Goal: Contribute content: Contribute content

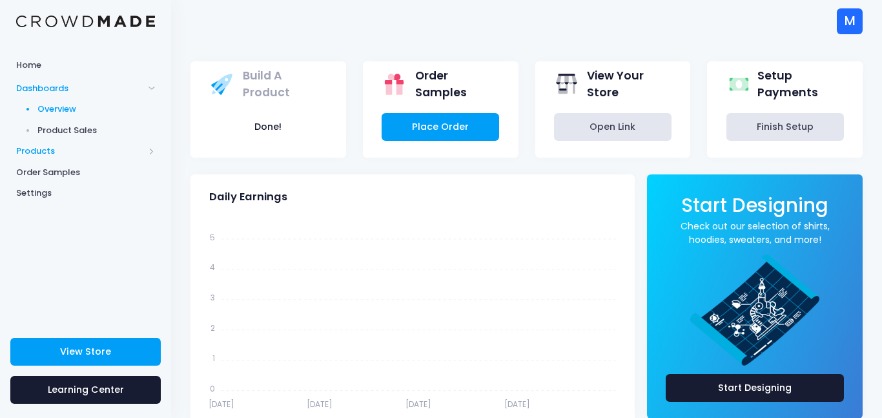
click at [64, 150] on span "Products" at bounding box center [80, 151] width 128 height 13
click at [42, 149] on span "Products" at bounding box center [80, 151] width 128 height 13
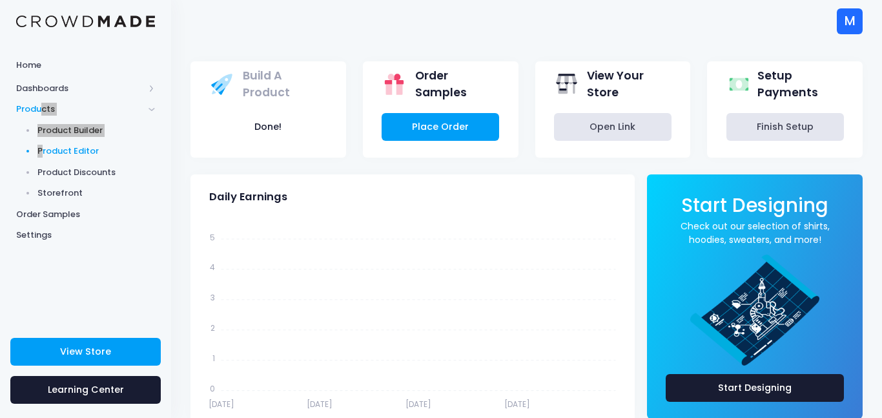
click at [47, 150] on div "Products Product Builder Product Editor Product Discounts Storefront" at bounding box center [85, 151] width 171 height 105
click at [81, 152] on span "Product Editor" at bounding box center [96, 151] width 118 height 13
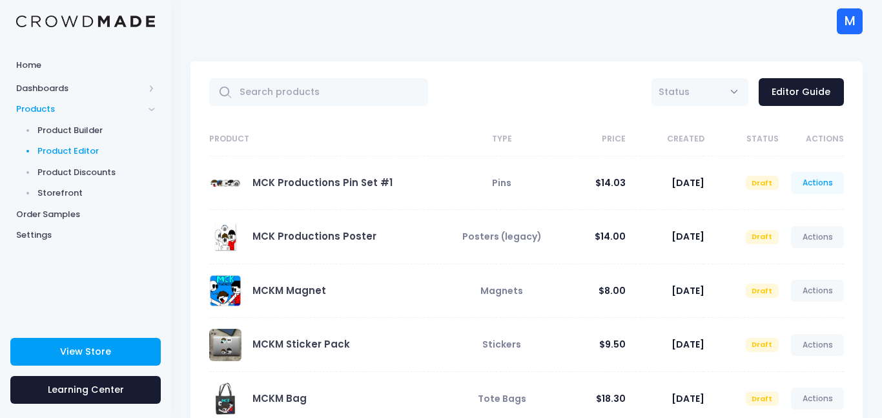
click at [819, 183] on link "Actions" at bounding box center [817, 183] width 53 height 22
click at [654, 130] on th "Created" at bounding box center [665, 140] width 79 height 34
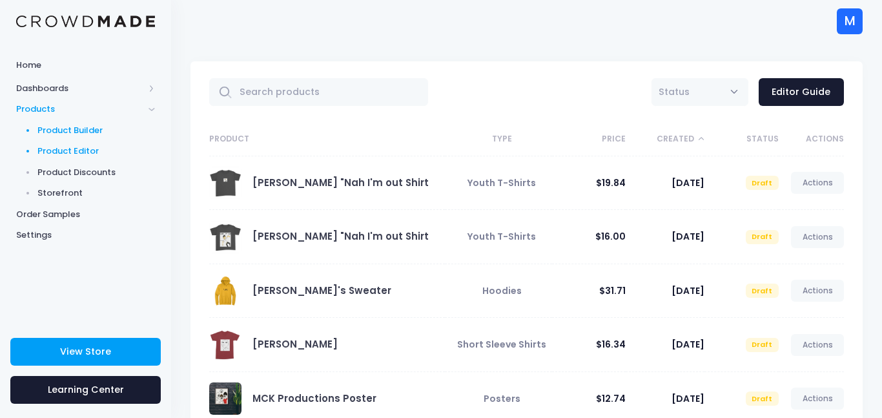
click at [90, 130] on span "Product Builder" at bounding box center [96, 130] width 118 height 13
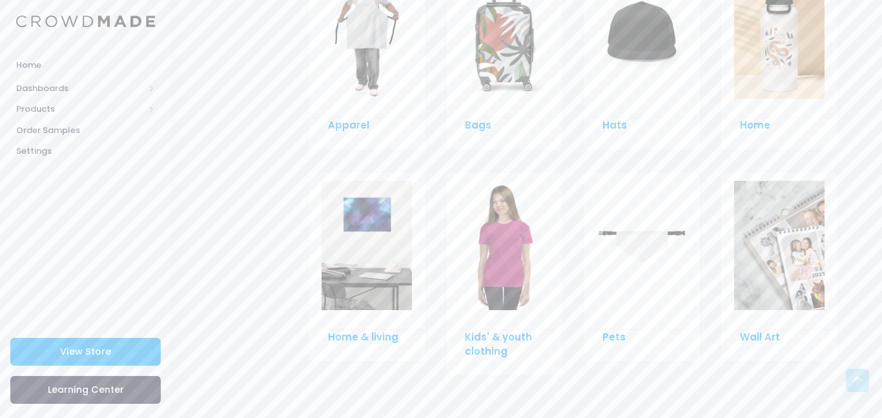
scroll to position [1008, 0]
click at [382, 265] on img at bounding box center [367, 247] width 90 height 129
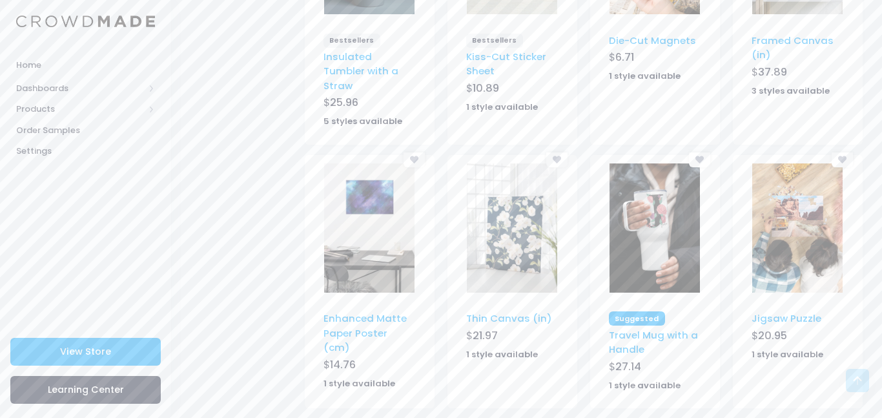
scroll to position [869, 0]
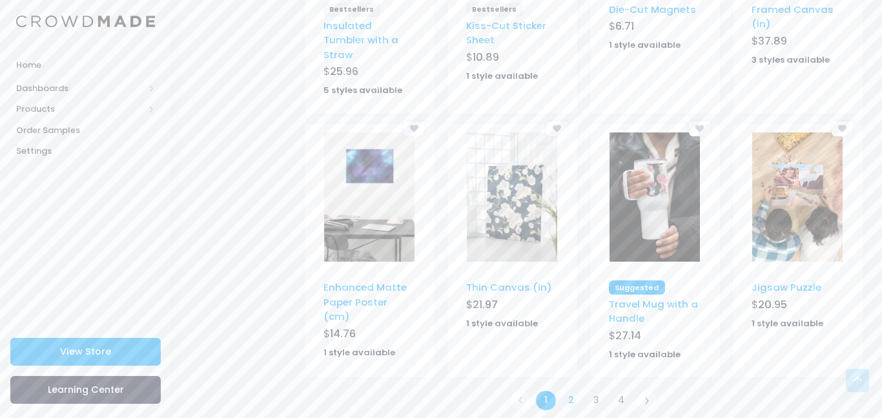
click at [568, 390] on link "2" at bounding box center [571, 400] width 21 height 21
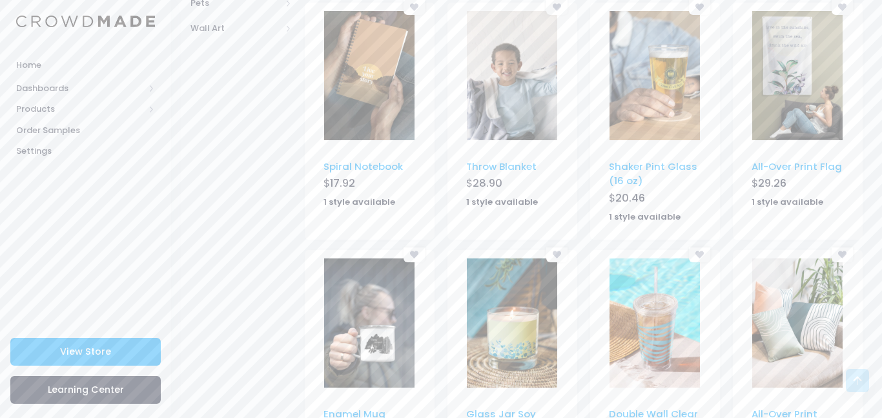
scroll to position [836, 0]
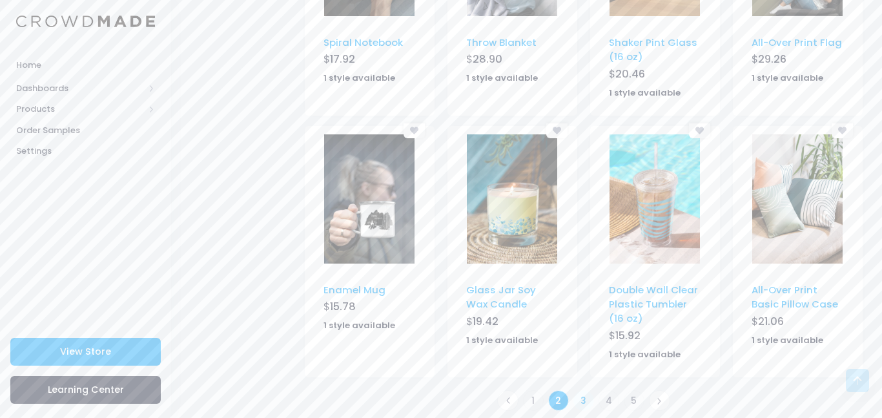
click at [581, 390] on link "3" at bounding box center [584, 400] width 21 height 21
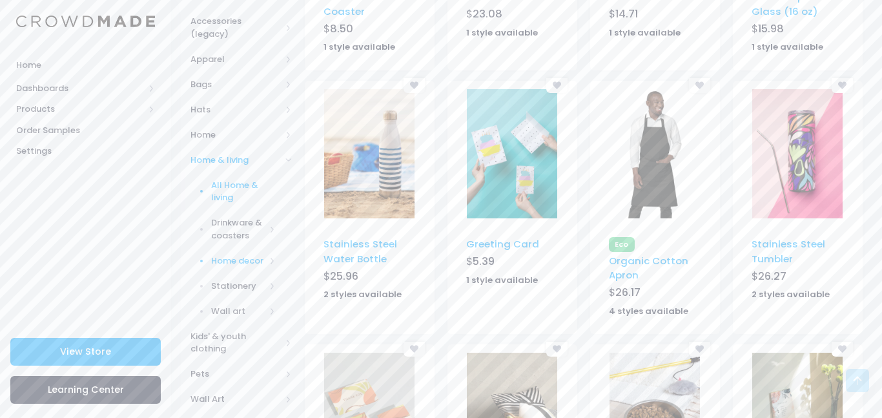
scroll to position [342, 0]
click at [245, 305] on span "Wall art" at bounding box center [238, 311] width 54 height 13
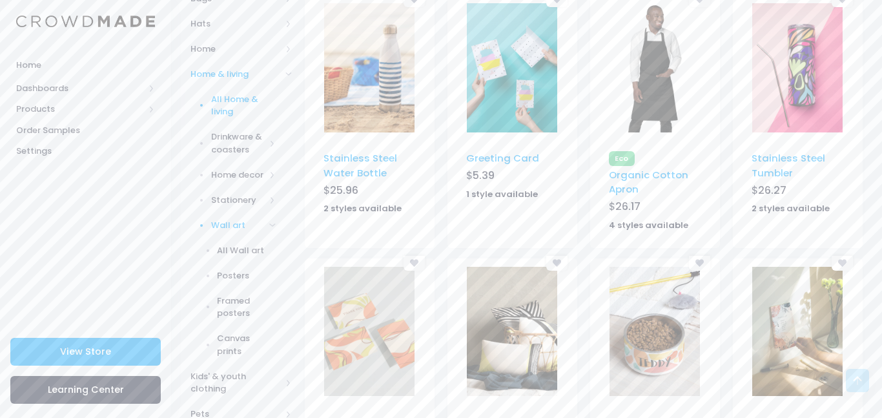
scroll to position [430, 0]
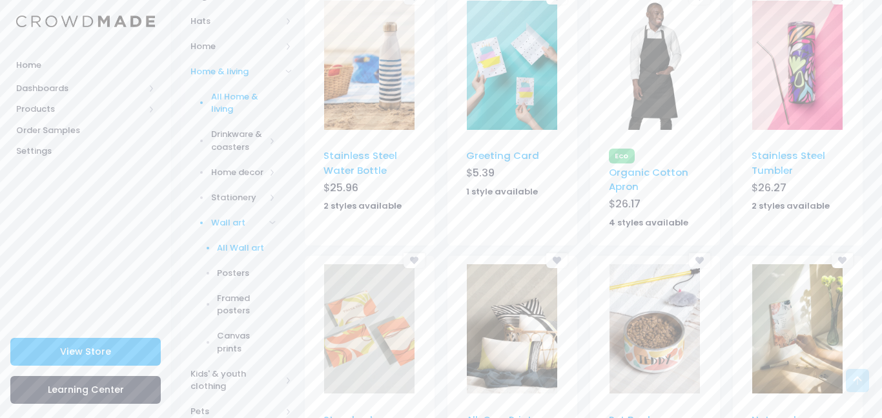
click at [238, 242] on span "All Wall art" at bounding box center [246, 248] width 59 height 13
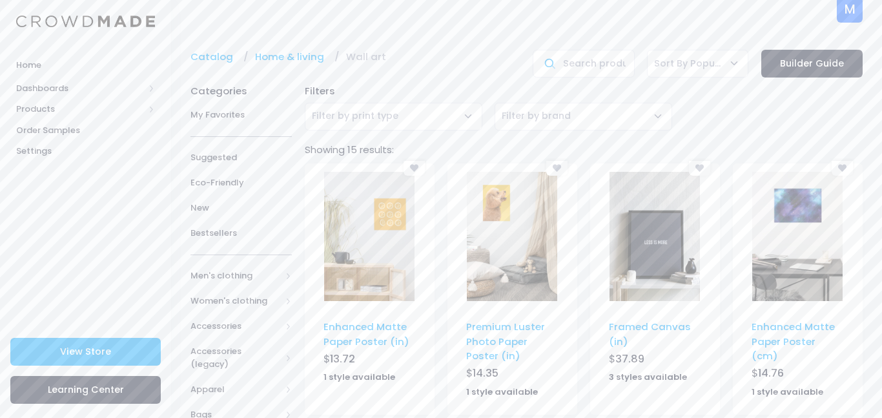
scroll to position [2, 0]
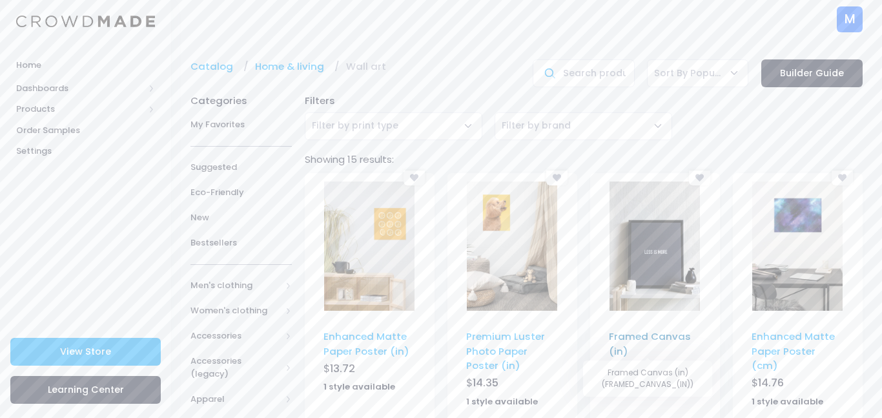
click at [682, 334] on link "Framed Canvas (in)" at bounding box center [650, 343] width 82 height 28
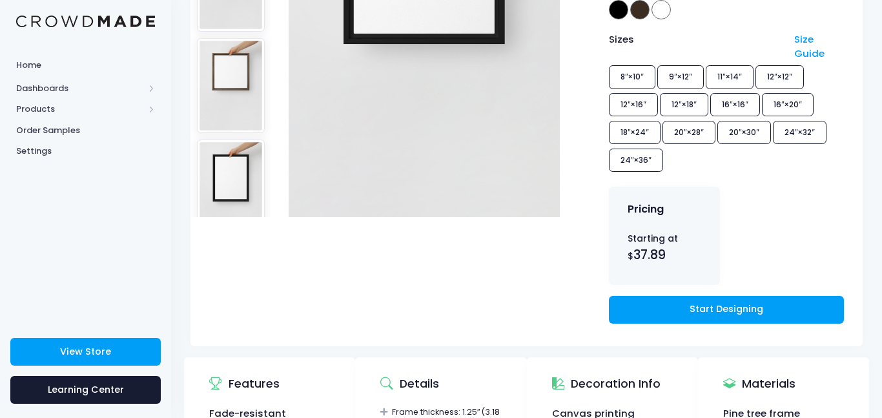
scroll to position [291, 0]
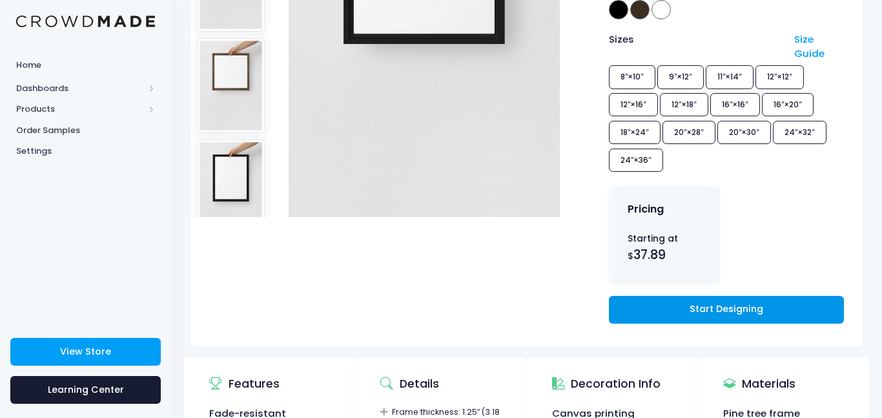
click at [695, 308] on link "Start Designing" at bounding box center [726, 310] width 235 height 28
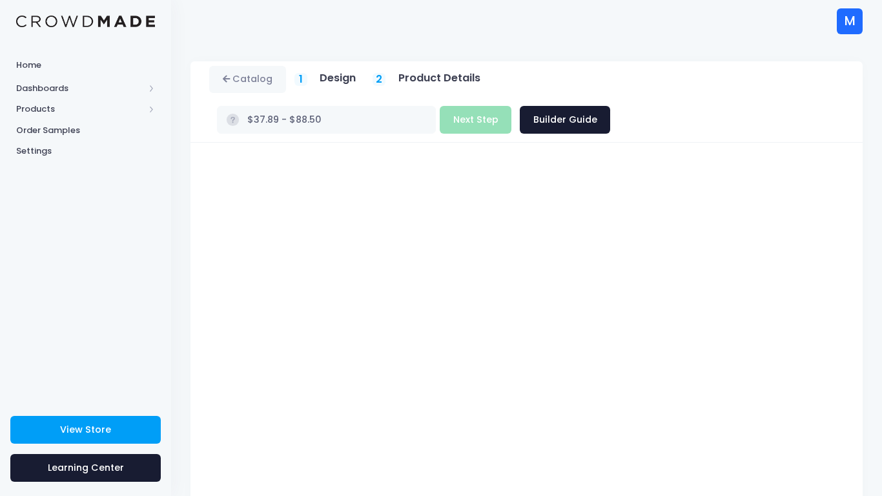
scroll to position [155, 0]
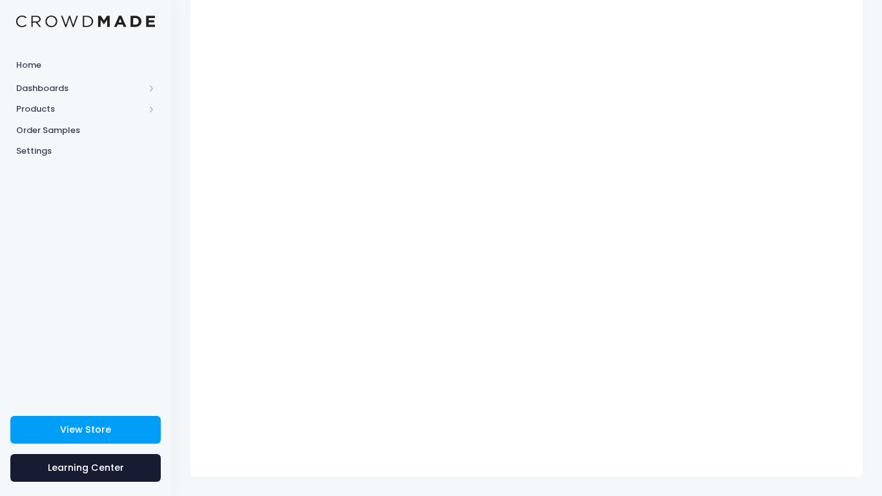
type input "$37.89"
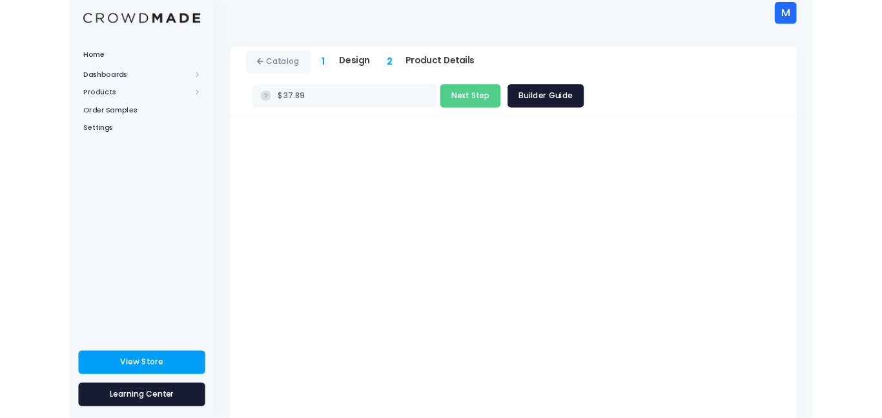
scroll to position [0, 0]
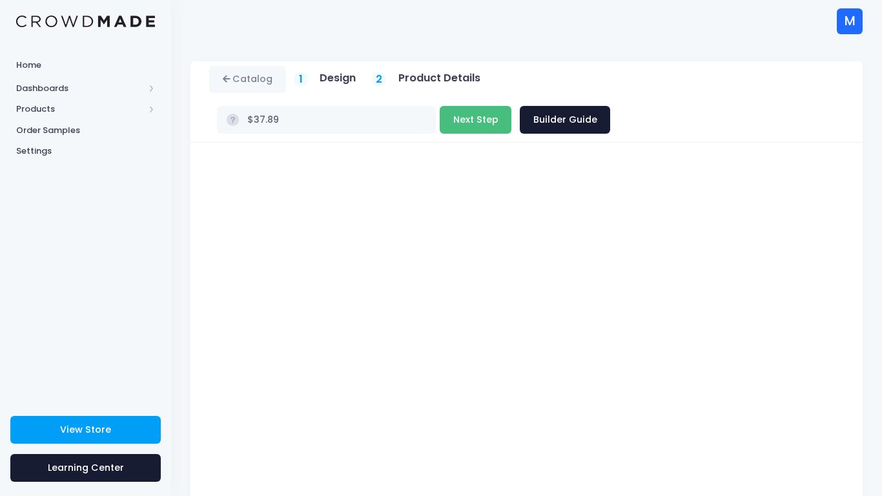
click at [483, 127] on button "Next Step" at bounding box center [476, 120] width 72 height 28
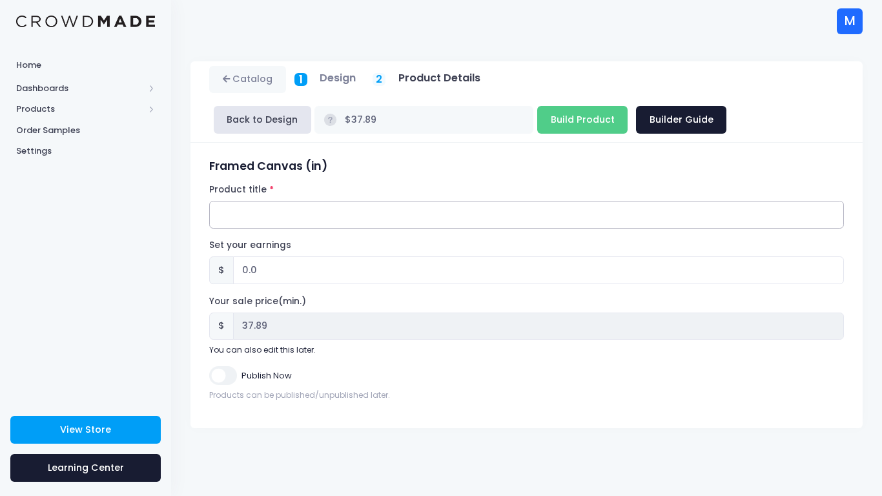
click at [311, 209] on input "Product title" at bounding box center [526, 215] width 635 height 28
type input "MCK MADNESS POSTER (GEN 2)"
click at [297, 274] on input "0.0" at bounding box center [538, 270] width 611 height 28
type input "0"
type input "10"
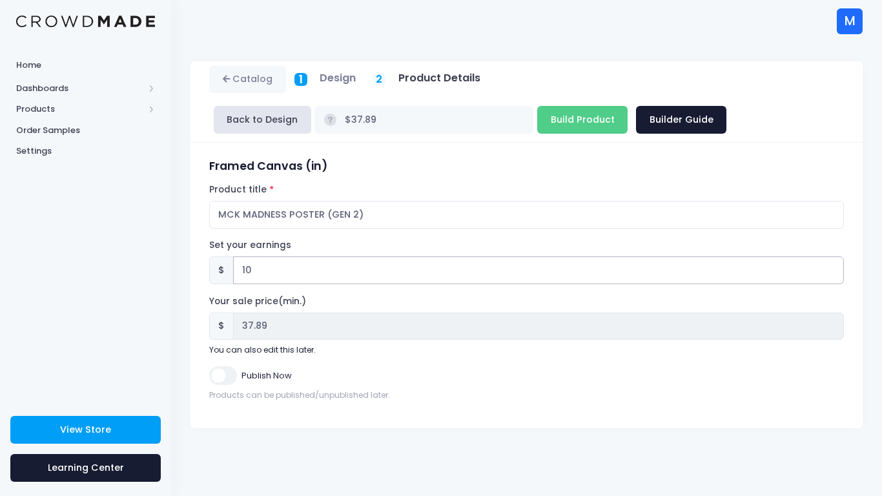
type input "$47.89"
type input "47.89"
click at [310, 304] on div "Your sale price(min.) $ 47.89 You can also edit this later." at bounding box center [526, 325] width 635 height 61
click at [304, 272] on input "10.00" at bounding box center [538, 270] width 611 height 28
type input "1"
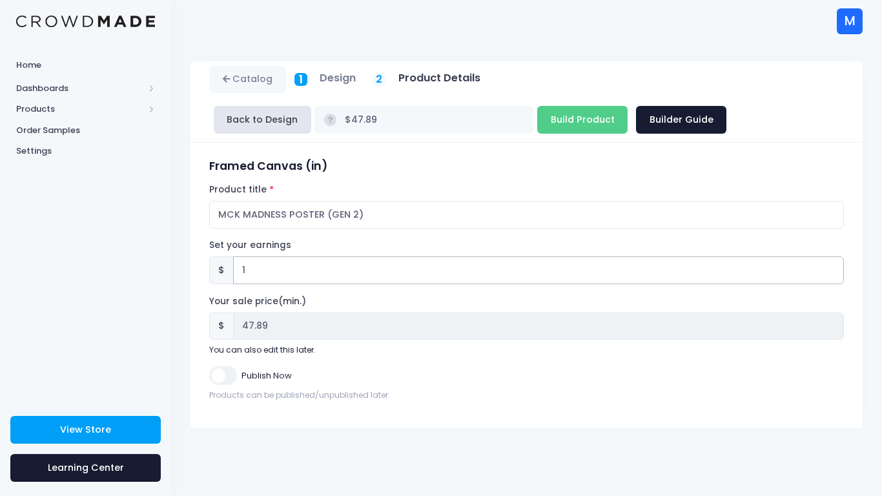
type input "$38.89"
type input "38.89"
type input "$37.89"
type input "37.89"
type input "0.11"
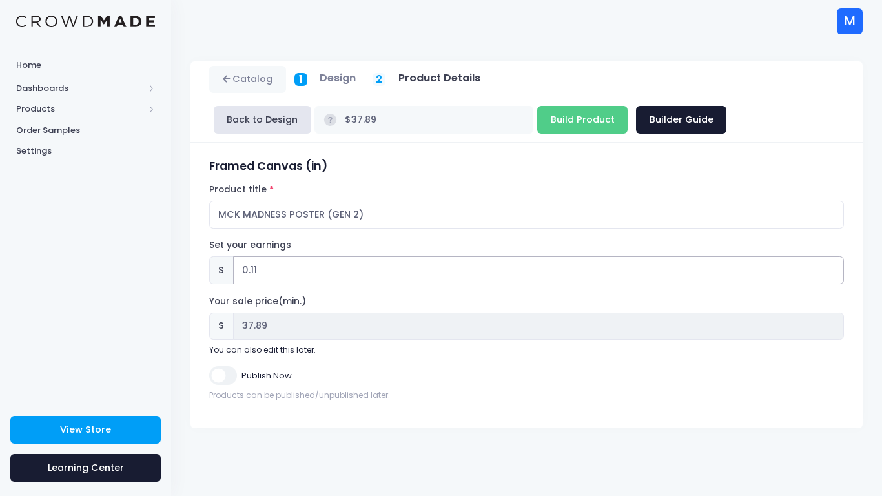
type input "$38.00"
type input "38.00"
type input "0.1"
type input "$37.99"
type input "37.99"
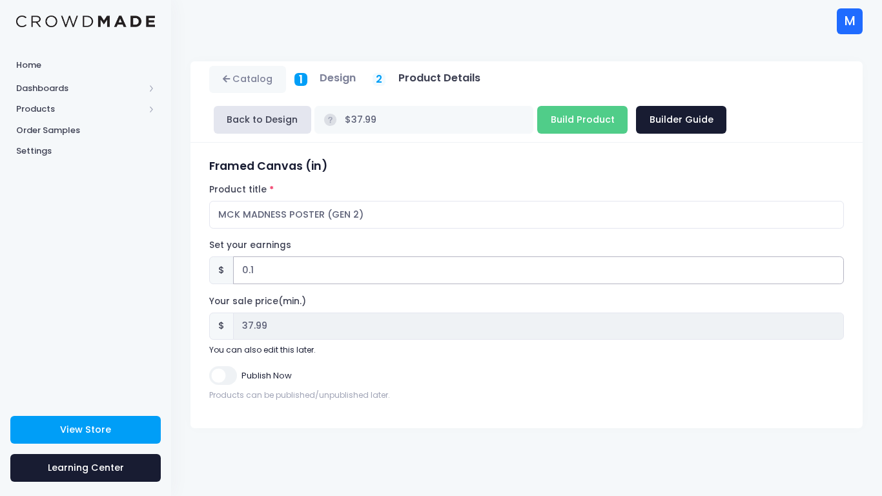
type input "0"
type input "$37.89"
type input "37.89"
type input "0.01"
type input "$37.90"
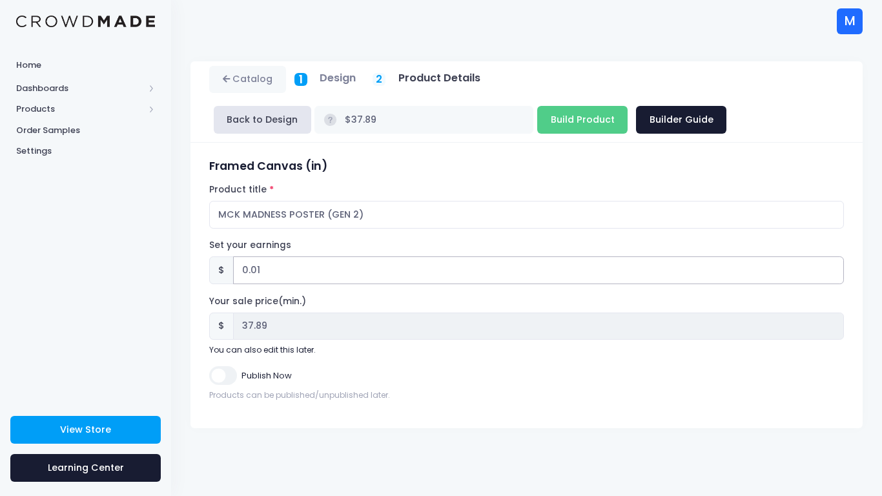
type input "37.90"
type input "0.0"
type input "$37.89"
type input "37.89"
type input "0"
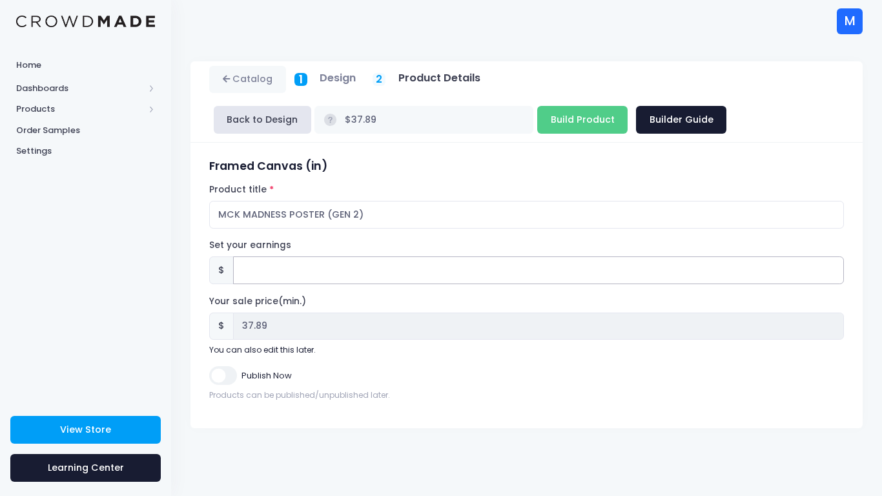
type input "2"
type input "$39.89"
type input "39.89"
type input "20"
type input "$57.89"
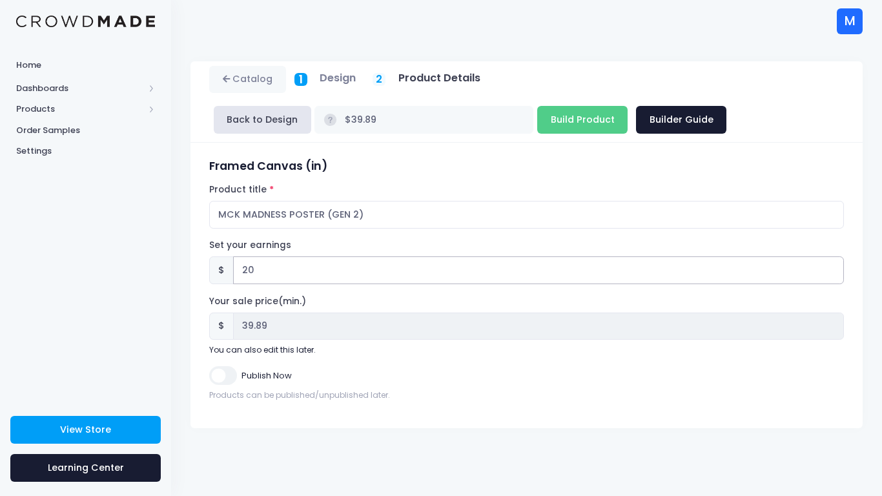
type input "57.89"
type input "2"
type input "$39.89"
type input "39.89"
type input "$37.89"
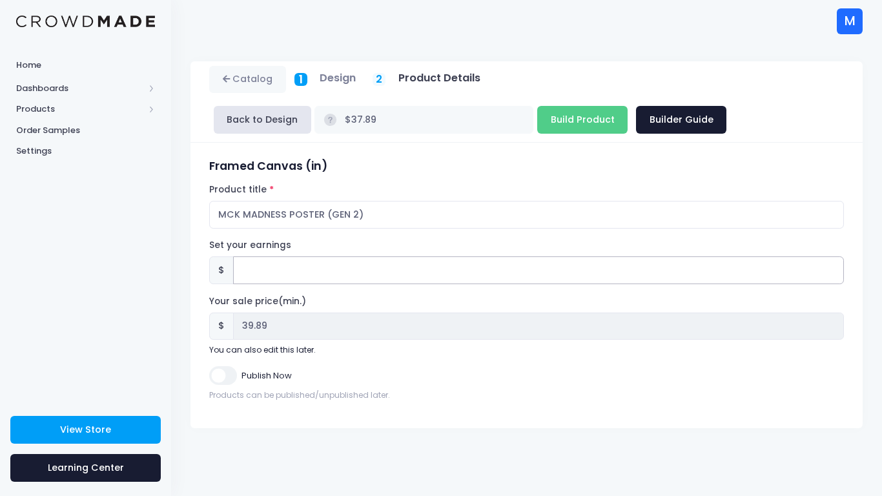
type input "37.89"
type input "40"
type input "$77.89"
type input "77.89"
type input "4"
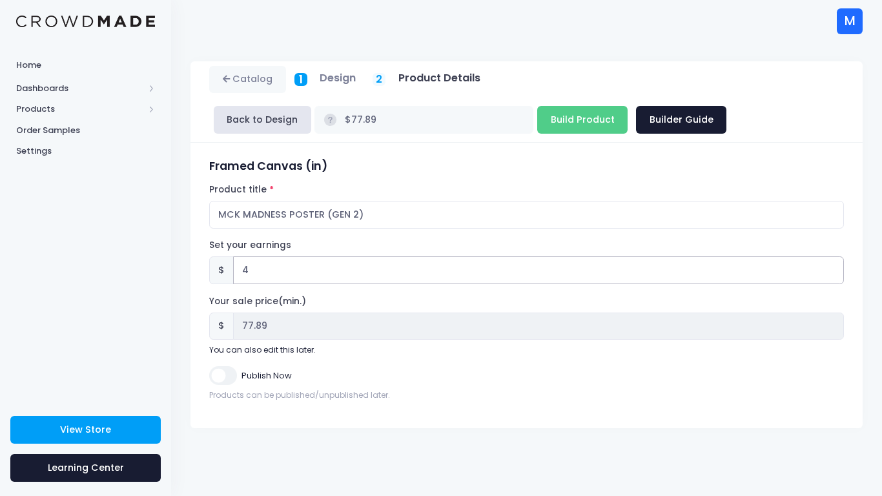
type input "$41.89"
type input "41.89"
type input "$37.89"
type input "37.89"
type input "10"
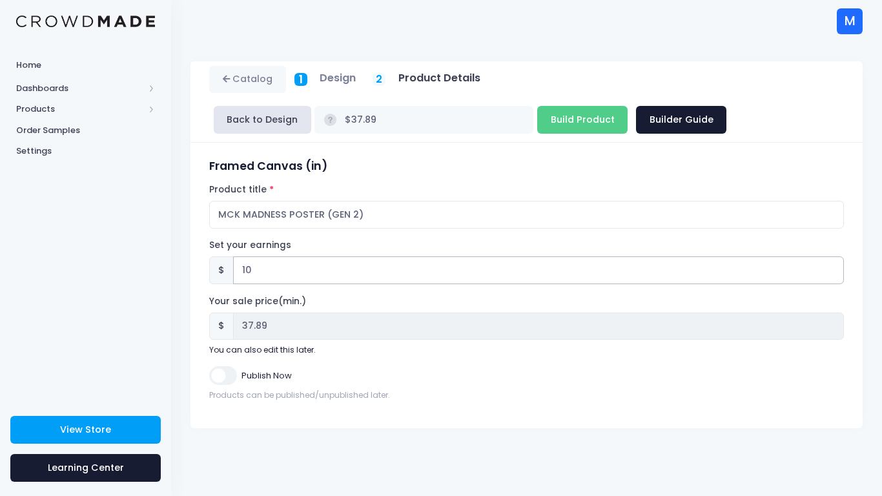
type input "$47.89"
type input "47.89"
type input "1"
type input "$38.89"
type input "38.89"
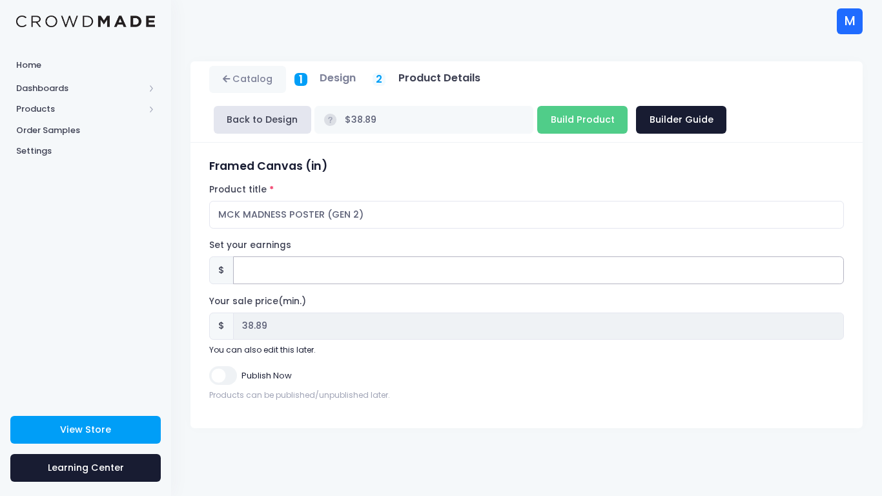
type input "$37.89"
type input "37.89"
type input "10"
type input "$47.89"
type input "47.89"
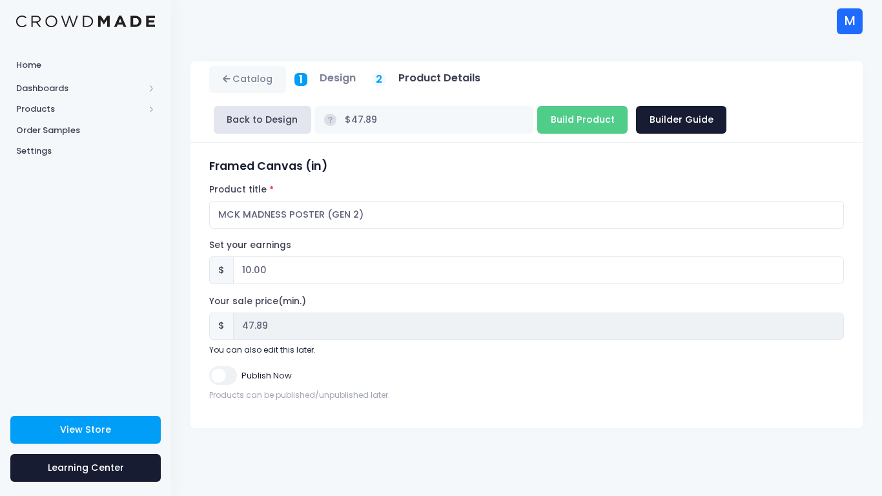
click at [318, 296] on div "Your sale price(min.) $ 47.89 You can also edit this later." at bounding box center [526, 325] width 635 height 61
click at [281, 271] on input "10.00" at bounding box center [538, 270] width 611 height 28
type input "1"
type input "$38.89"
type input "38.89"
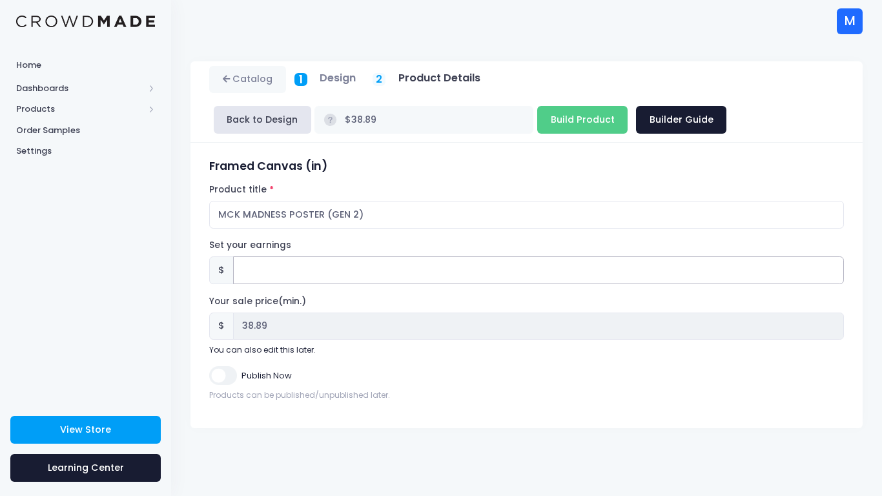
type input "$37.89"
type input "37.89"
type input "3"
type input "$40.89"
type input "40.89"
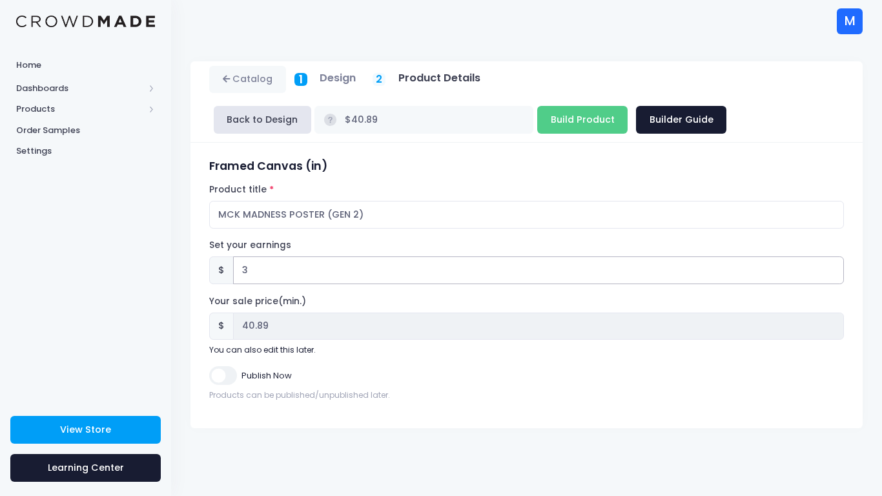
type input "37"
type input "$74.89"
type input "74.89"
type input "3"
type input "$40.89"
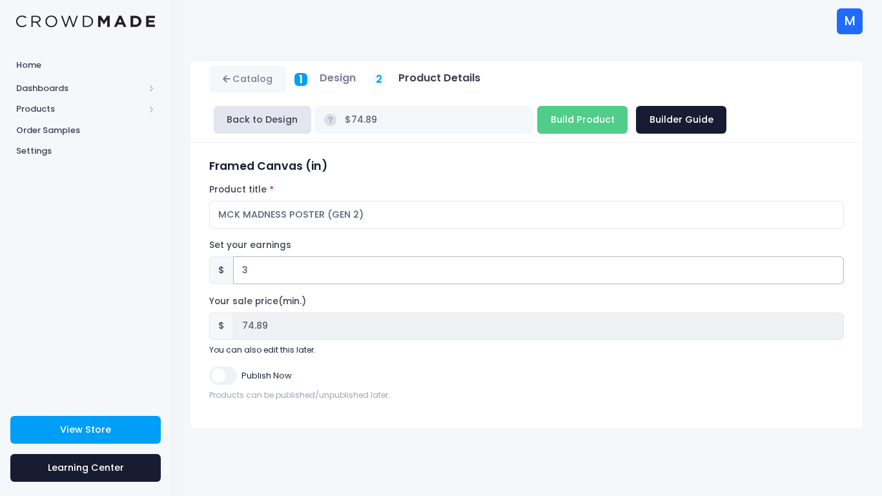
type input "40.89"
type input "$37.89"
type input "37.89"
type input "1"
type input "$38.89"
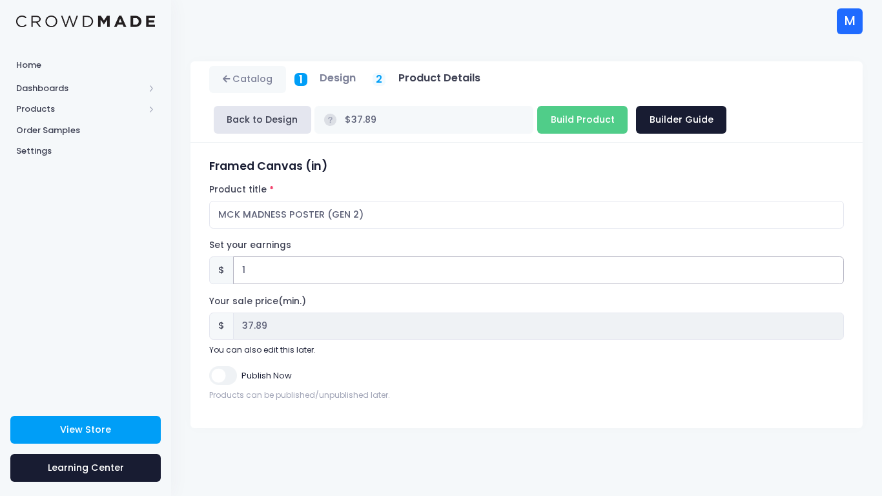
type input "38.89"
type input "15"
type input "$52.89"
type input "52.89"
type input "1"
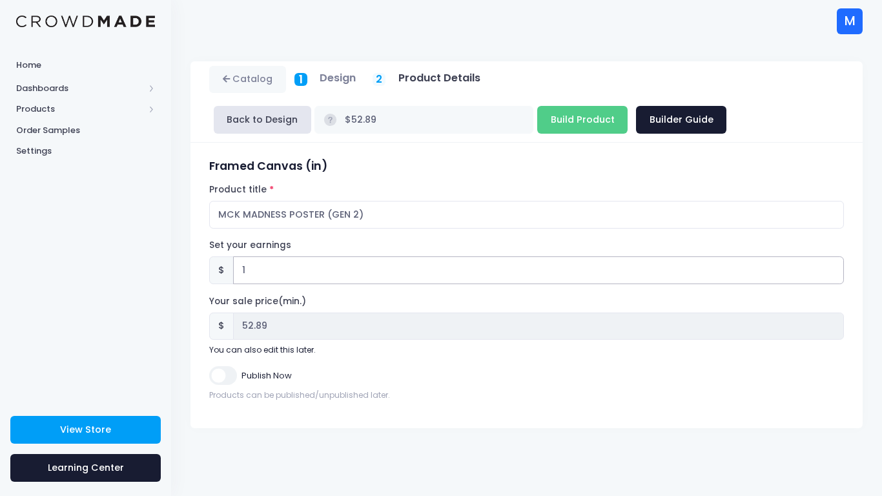
type input "$38.89"
type input "38.89"
type input "$37.89"
type input "37.89"
type input "1"
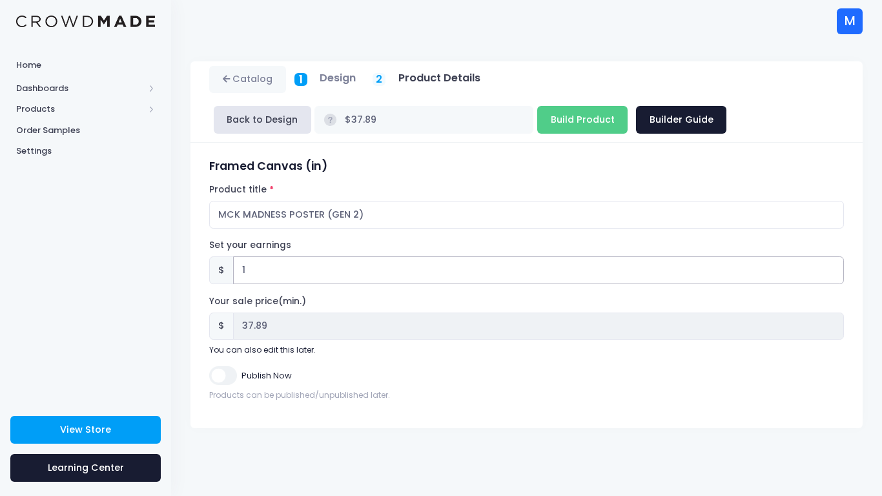
type input "$38.89"
type input "38.89"
type input "10"
type input "$47.89"
type input "47.89"
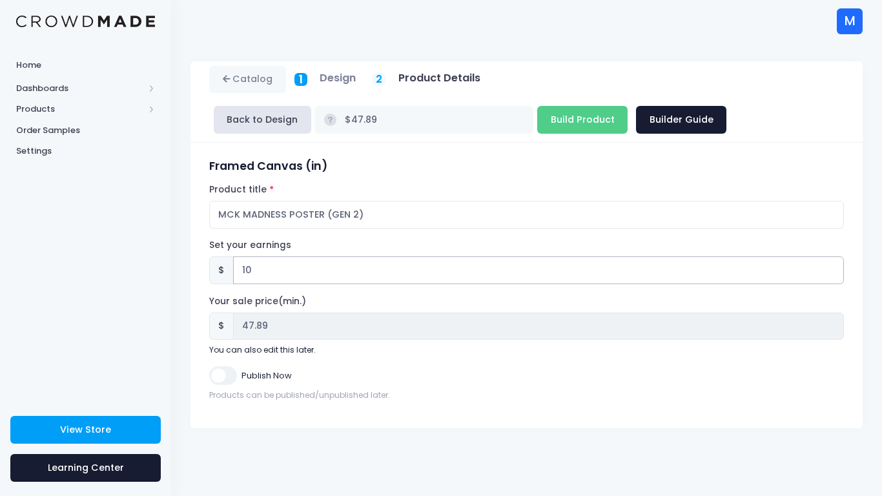
type input "10.8"
type input "$48.69"
type input "48.69"
type input "10.89"
type input "$48.78"
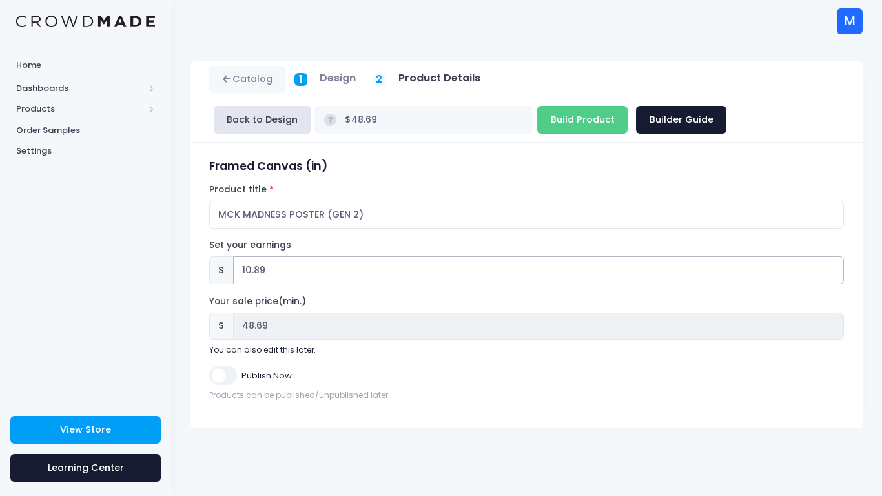
type input "48.78"
click at [290, 295] on label "Your sale price(min.)" at bounding box center [257, 301] width 97 height 13
click at [281, 282] on input "10.89" at bounding box center [538, 270] width 611 height 28
type input "10.8"
type input "$48.69"
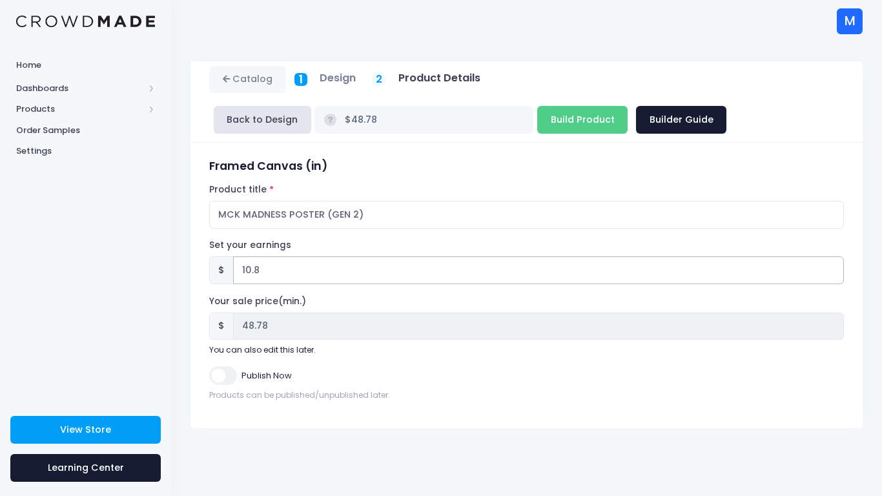
type input "48.69"
type input "10"
type input "$47.89"
type input "47.89"
type input "10.9"
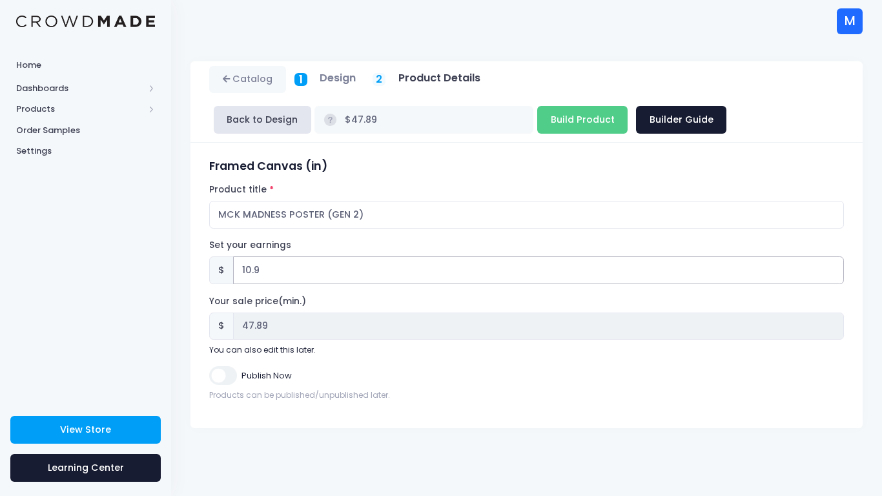
type input "$48.79"
type input "48.79"
type input "10.99"
type input "$48.88"
type input "48.88"
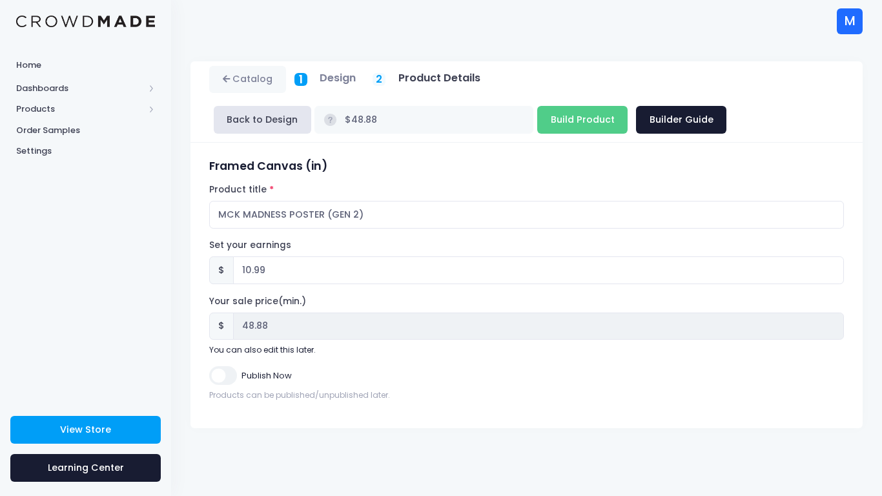
click at [298, 294] on div "Set your earnings $ 10.99 Earnings can't be less than 0. Your sale price(min.) …" at bounding box center [526, 297] width 635 height 117
click at [278, 274] on input "10.99" at bounding box center [538, 270] width 611 height 28
type input "10.9"
type input "$48.79"
type input "48.79"
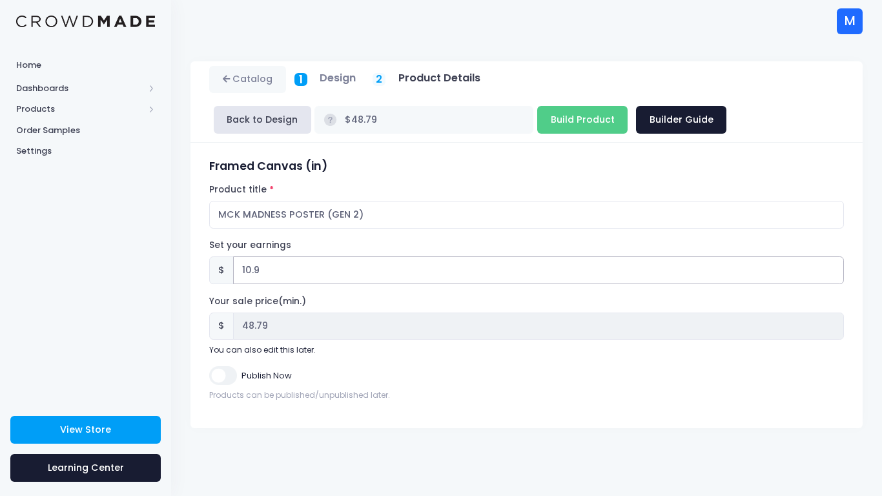
type input "10"
type input "$47.89"
type input "47.89"
type input "10"
click at [298, 297] on label "Your sale price(min.)" at bounding box center [257, 301] width 97 height 13
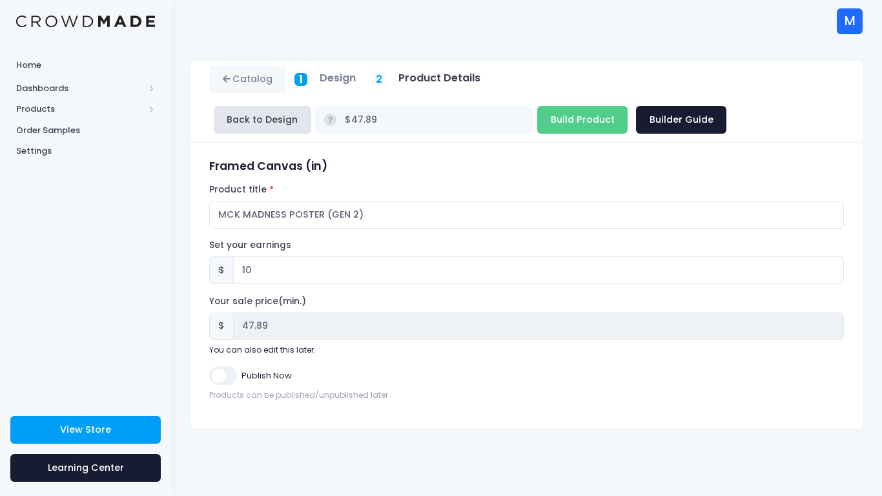
click at [232, 370] on input "Publish Now" at bounding box center [222, 375] width 27 height 19
checkbox input "true"
click at [415, 81] on h5 "Product Details" at bounding box center [439, 78] width 82 height 13
click at [590, 128] on input "Build Product" at bounding box center [582, 120] width 90 height 28
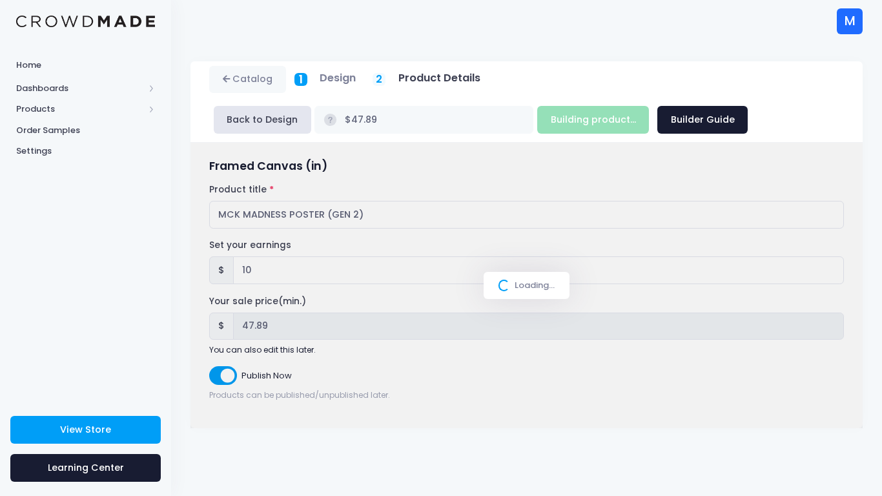
type input "Build Product"
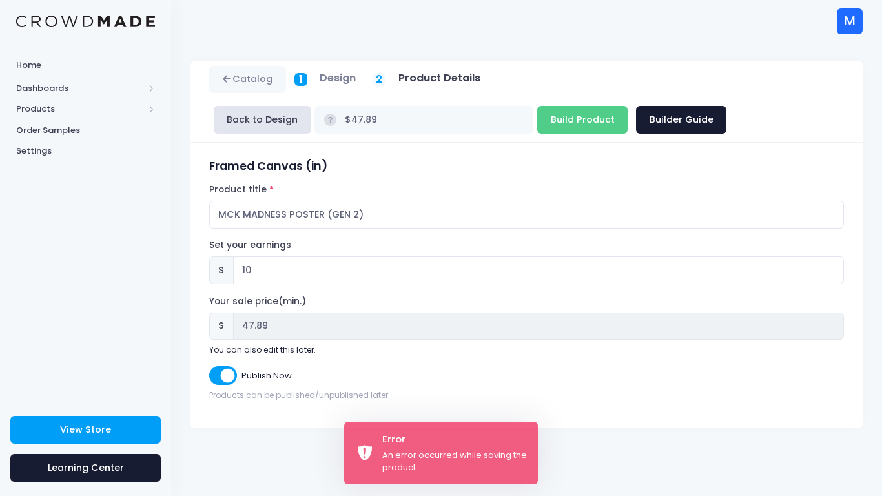
click at [229, 384] on input "Publish Now" at bounding box center [222, 375] width 27 height 19
checkbox input "false"
click at [598, 121] on input "Build Product" at bounding box center [582, 120] width 90 height 28
type input "Building product..."
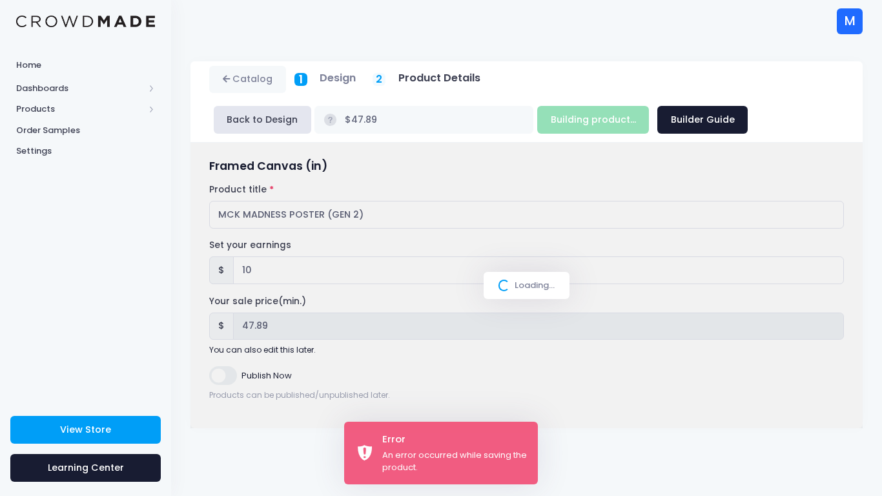
click at [598, 121] on div "Building product... Next Step Builder Guide" at bounding box center [642, 120] width 211 height 28
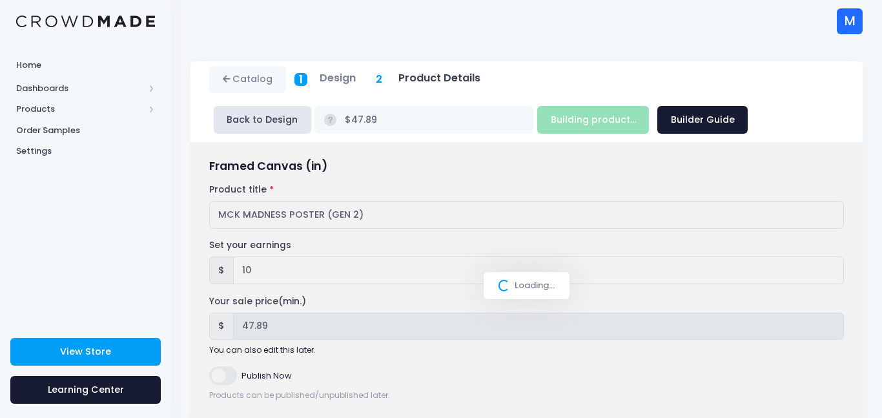
click at [571, 134] on div "Back to Design $47.89 Building product... Next Step Builder Guide" at bounding box center [480, 119] width 543 height 36
click at [568, 127] on div "Building product... Next Step Builder Guide" at bounding box center [642, 120] width 211 height 28
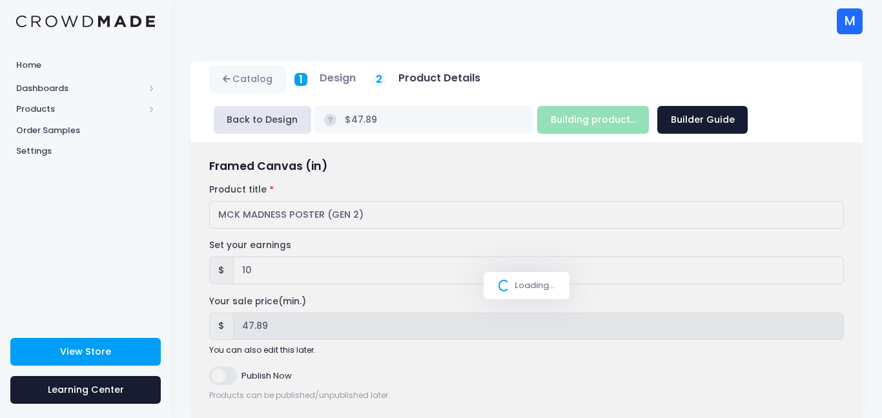
click at [568, 127] on div "Building product... Next Step Builder Guide" at bounding box center [642, 120] width 211 height 28
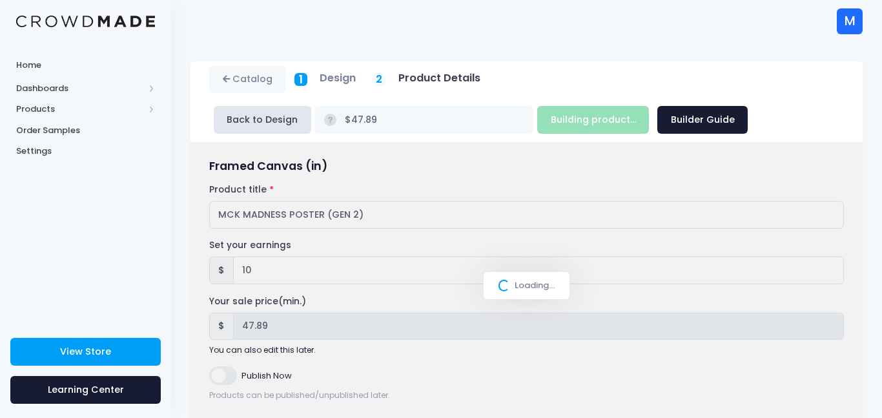
click at [592, 116] on div "Building product... Next Step Builder Guide" at bounding box center [642, 120] width 211 height 28
click at [594, 116] on div "Building product... Next Step Builder Guide" at bounding box center [642, 120] width 211 height 28
